Goal: Task Accomplishment & Management: Complete application form

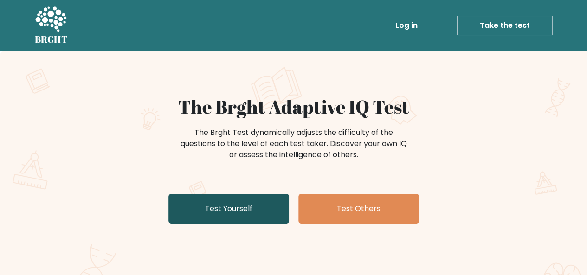
click at [246, 219] on link "Test Yourself" at bounding box center [229, 209] width 121 height 30
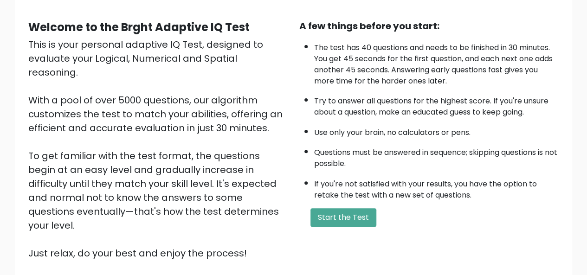
scroll to position [79, 0]
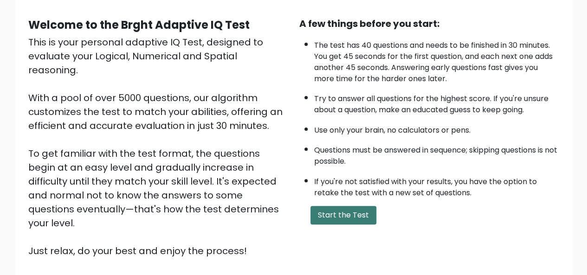
click at [339, 215] on button "Start the Test" at bounding box center [344, 215] width 66 height 19
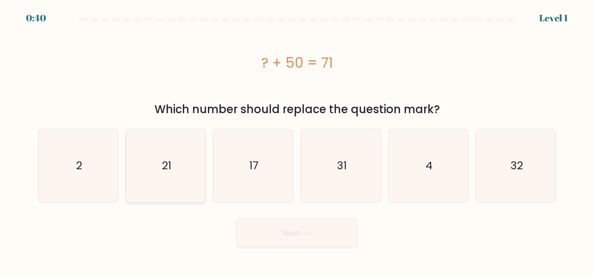
click at [186, 160] on icon "21" at bounding box center [166, 166] width 73 height 73
click at [297, 140] on input "b. 21" at bounding box center [297, 139] width 0 height 2
radio input "true"
click at [323, 223] on button "Next" at bounding box center [297, 234] width 121 height 30
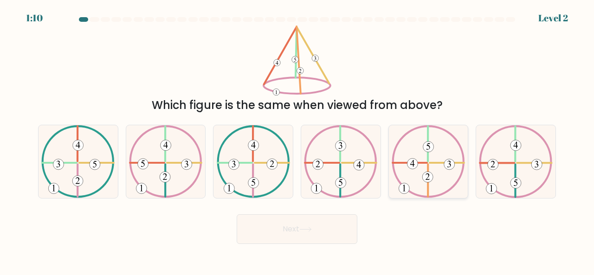
click at [431, 150] on 732 at bounding box center [428, 147] width 11 height 11
click at [298, 140] on input "e." at bounding box center [297, 139] width 0 height 2
radio input "true"
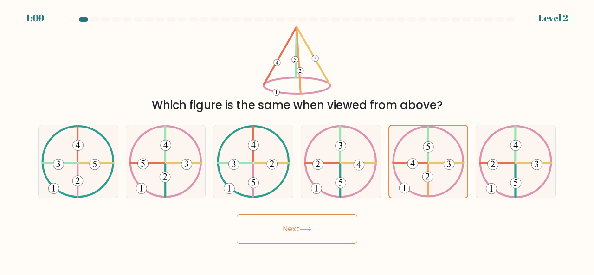
click at [317, 230] on button "Next" at bounding box center [297, 229] width 121 height 30
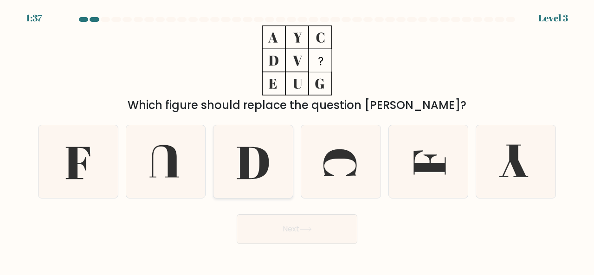
click at [282, 171] on icon at bounding box center [253, 161] width 73 height 73
click at [297, 140] on input "c." at bounding box center [297, 139] width 0 height 2
radio input "true"
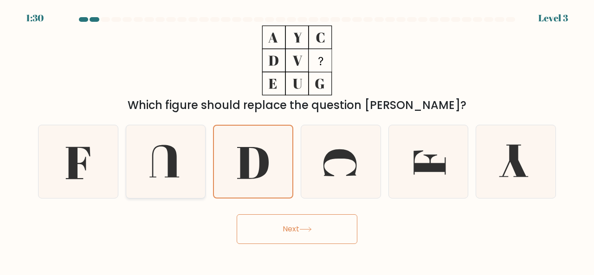
click at [170, 176] on icon at bounding box center [164, 161] width 30 height 32
click at [297, 140] on input "b." at bounding box center [297, 139] width 0 height 2
radio input "true"
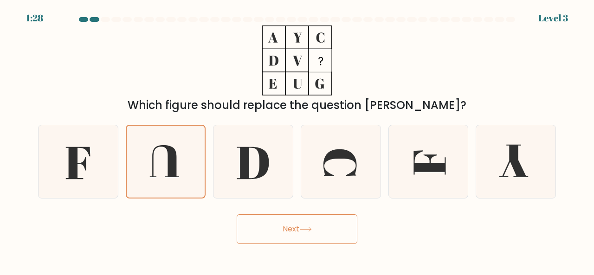
click at [345, 228] on button "Next" at bounding box center [297, 229] width 121 height 30
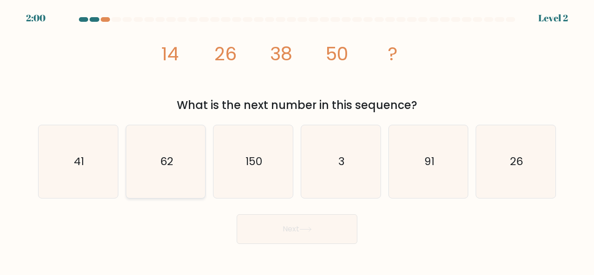
click at [179, 159] on icon "62" at bounding box center [166, 161] width 73 height 73
click at [297, 140] on input "b. 62" at bounding box center [297, 139] width 0 height 2
radio input "true"
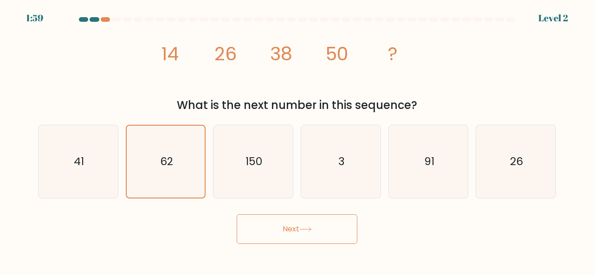
click at [257, 237] on button "Next" at bounding box center [297, 229] width 121 height 30
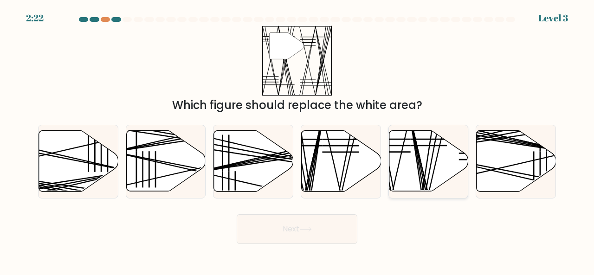
click at [395, 179] on line at bounding box center [392, 195] width 36 height 158
click at [298, 140] on input "e." at bounding box center [297, 139] width 0 height 2
radio input "true"
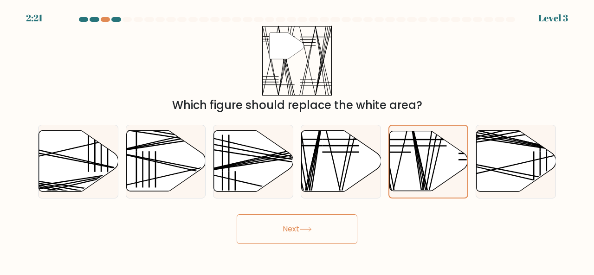
click at [305, 238] on button "Next" at bounding box center [297, 229] width 121 height 30
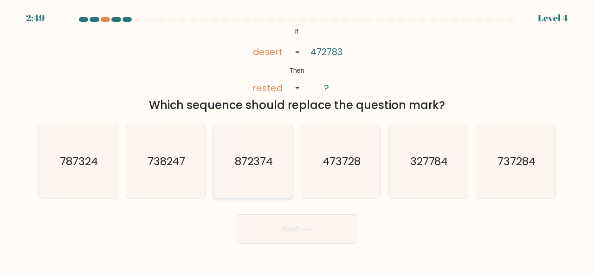
click at [253, 143] on icon "872374" at bounding box center [253, 161] width 73 height 73
click at [297, 140] on input "c. 872374" at bounding box center [297, 139] width 0 height 2
radio input "true"
click at [295, 244] on body "2:48 Level 4 If" at bounding box center [297, 137] width 594 height 275
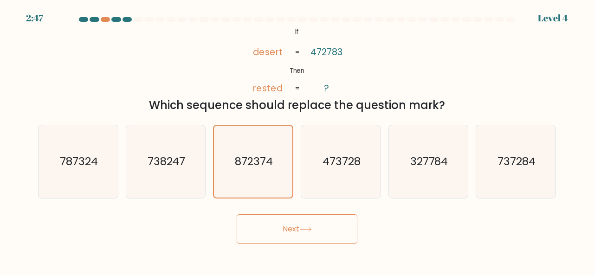
click at [295, 239] on button "Next" at bounding box center [297, 229] width 121 height 30
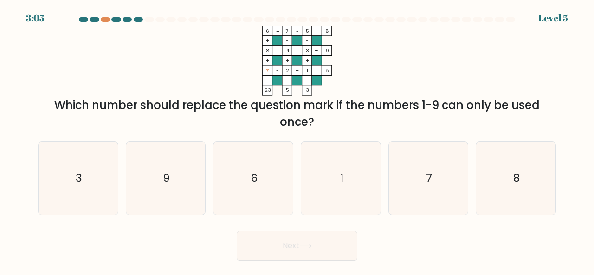
click at [330, 124] on div "Which number should replace the question mark if the numbers 1-9 can only be us…" at bounding box center [297, 113] width 507 height 33
click at [173, 169] on icon "9" at bounding box center [166, 178] width 73 height 73
click at [297, 140] on input "b. 9" at bounding box center [297, 139] width 0 height 2
radio input "true"
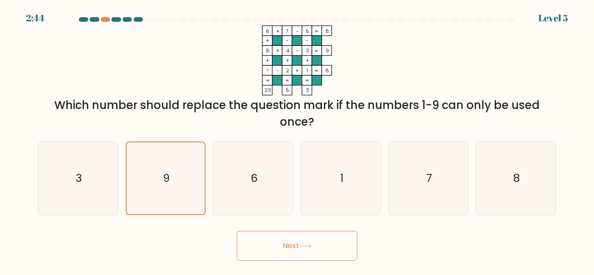
click at [286, 250] on button "Next" at bounding box center [297, 246] width 121 height 30
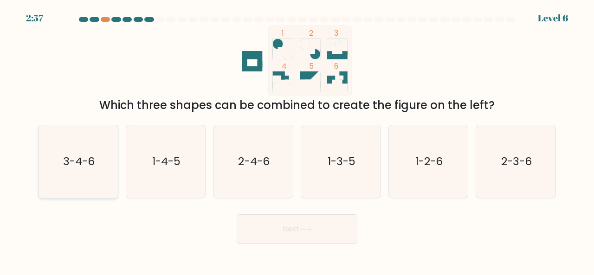
click at [86, 156] on text "3-4-6" at bounding box center [79, 161] width 32 height 15
click at [297, 140] on input "a. 3-4-6" at bounding box center [297, 139] width 0 height 2
radio input "true"
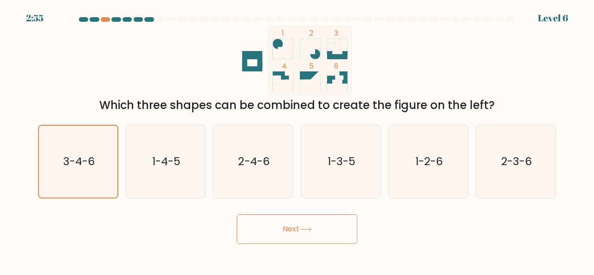
click at [329, 243] on button "Next" at bounding box center [297, 229] width 121 height 30
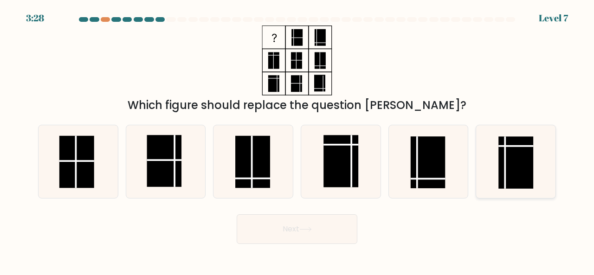
click at [521, 146] on line at bounding box center [516, 146] width 35 height 0
click at [298, 140] on input "f." at bounding box center [297, 139] width 0 height 2
radio input "true"
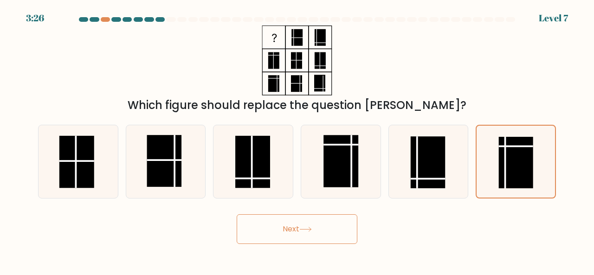
click at [333, 226] on button "Next" at bounding box center [297, 229] width 121 height 30
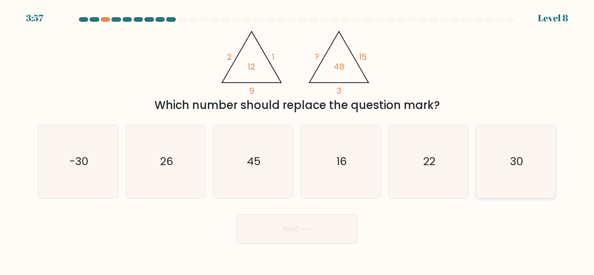
click at [517, 174] on icon "30" at bounding box center [516, 161] width 73 height 73
click at [298, 140] on input "f. 30" at bounding box center [297, 139] width 0 height 2
radio input "true"
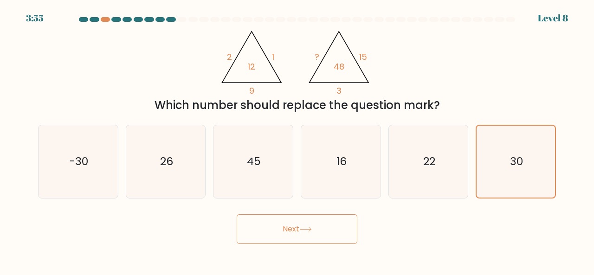
click at [326, 233] on button "Next" at bounding box center [297, 229] width 121 height 30
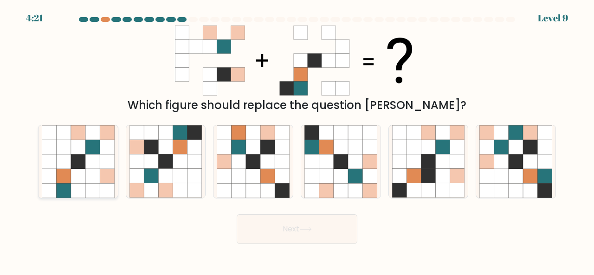
click at [91, 152] on icon at bounding box center [92, 147] width 14 height 14
click at [297, 140] on input "a." at bounding box center [297, 139] width 0 height 2
radio input "true"
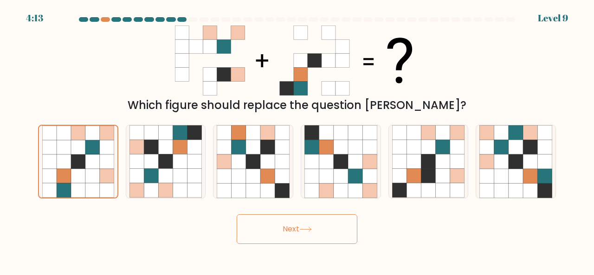
click at [307, 211] on div "Next" at bounding box center [296, 227] width 529 height 34
click at [307, 218] on button "Next" at bounding box center [297, 229] width 121 height 30
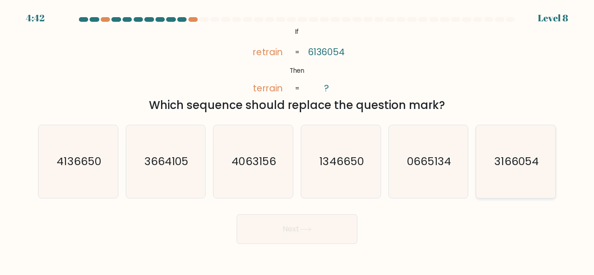
click at [517, 138] on icon "3166054" at bounding box center [516, 161] width 73 height 73
click at [298, 138] on input "f. 3166054" at bounding box center [297, 139] width 0 height 2
radio input "true"
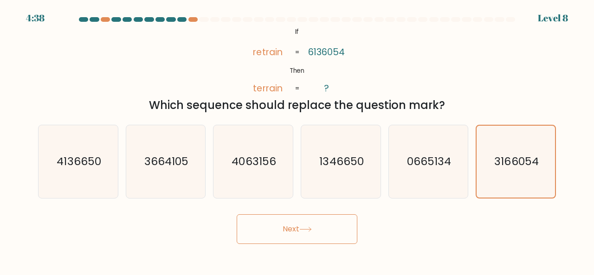
click at [344, 222] on button "Next" at bounding box center [297, 229] width 121 height 30
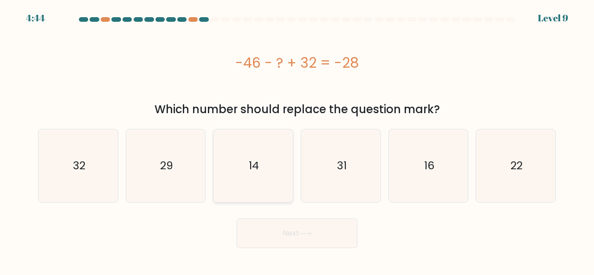
click at [257, 172] on text "14" at bounding box center [254, 165] width 10 height 15
click at [297, 140] on input "c. 14" at bounding box center [297, 139] width 0 height 2
radio input "true"
click at [311, 243] on button "Next" at bounding box center [297, 234] width 121 height 30
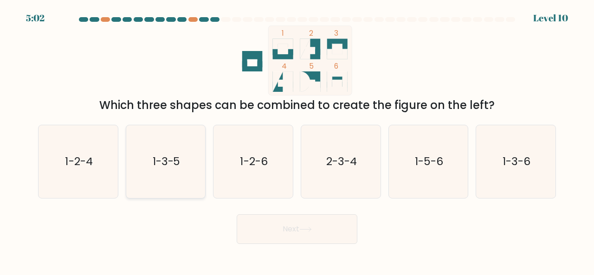
click at [187, 151] on icon "1-3-5" at bounding box center [166, 161] width 73 height 73
click at [297, 140] on input "b. 1-3-5" at bounding box center [297, 139] width 0 height 2
radio input "true"
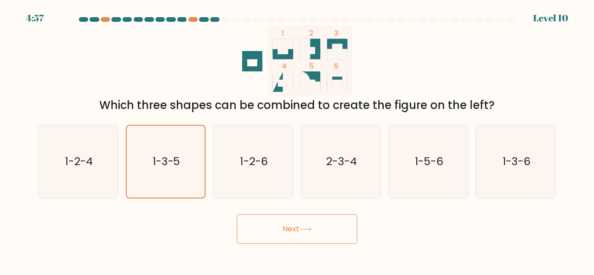
click at [290, 222] on button "Next" at bounding box center [297, 229] width 121 height 30
